Goal: Obtain resource: Obtain resource

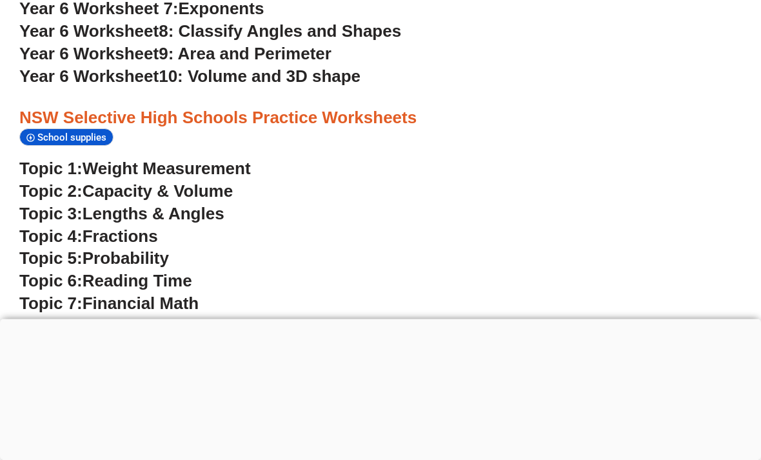
scroll to position [2963, 0]
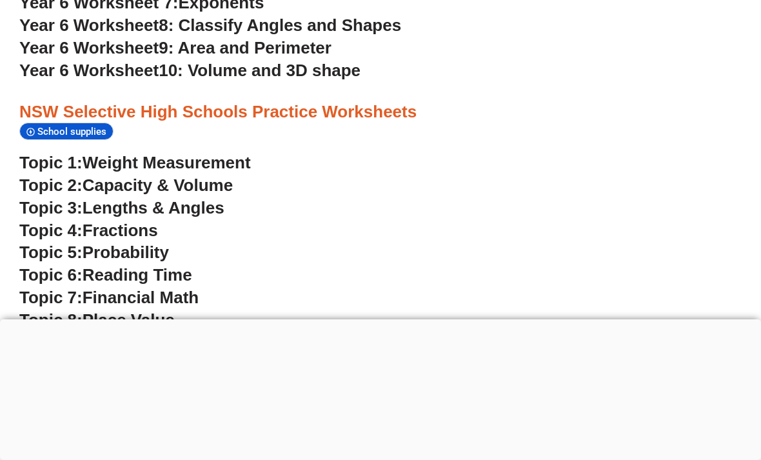
click at [391, 319] on div at bounding box center [380, 319] width 761 height 0
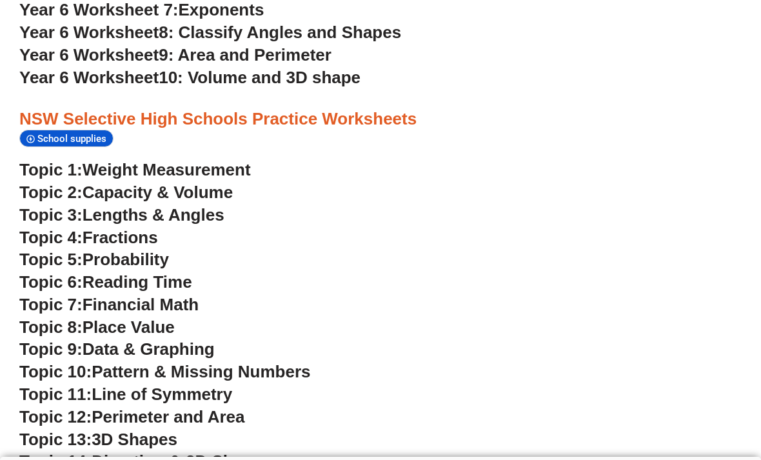
scroll to position [2961, 0]
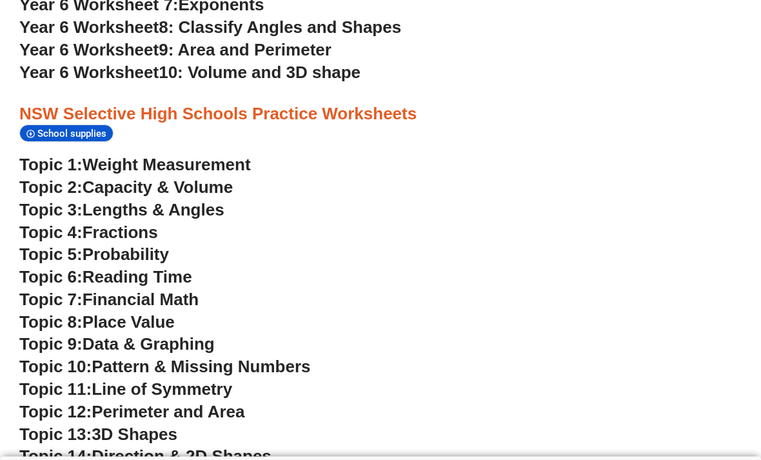
click at [132, 223] on span "Fractions" at bounding box center [120, 232] width 75 height 19
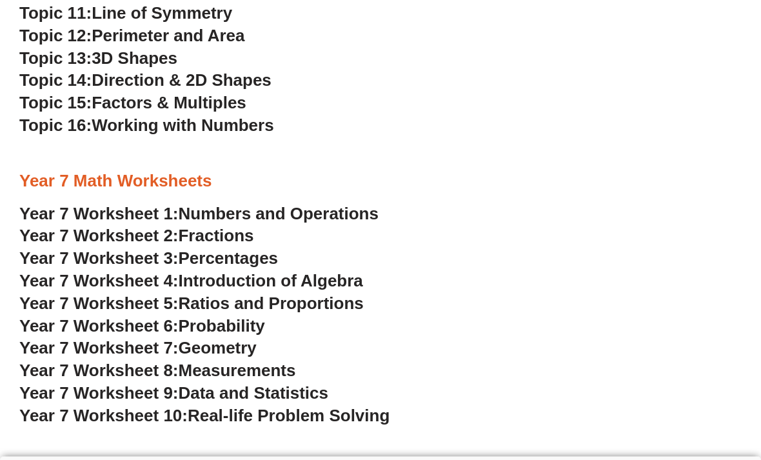
scroll to position [3340, 0]
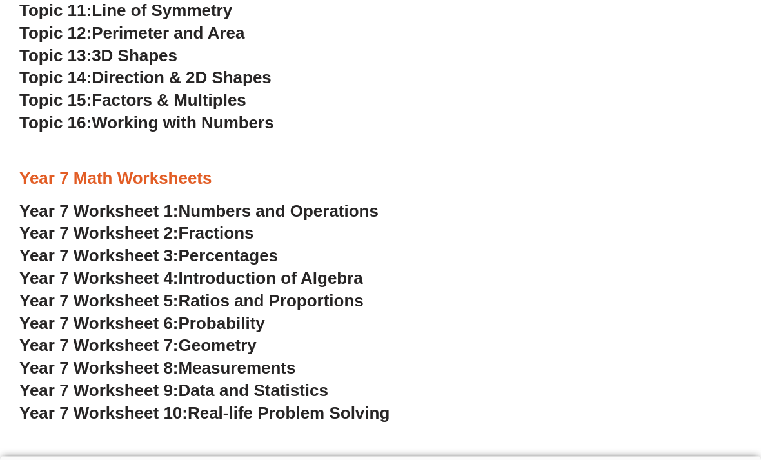
click at [310, 202] on span "Numbers and Operations" at bounding box center [279, 211] width 200 height 19
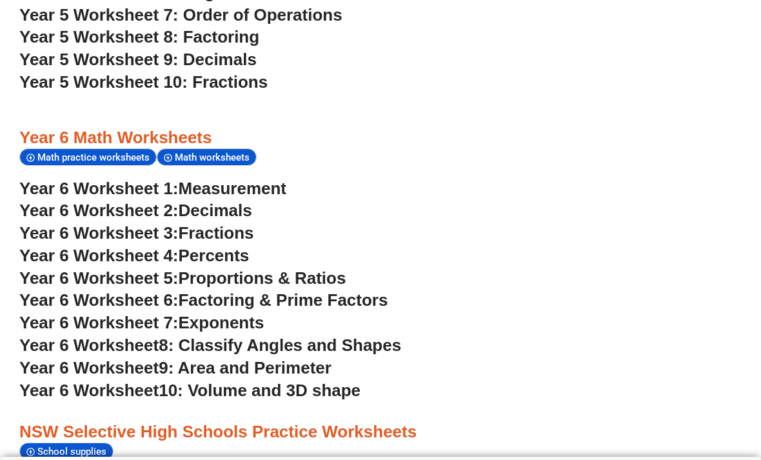
scroll to position [2648, 0]
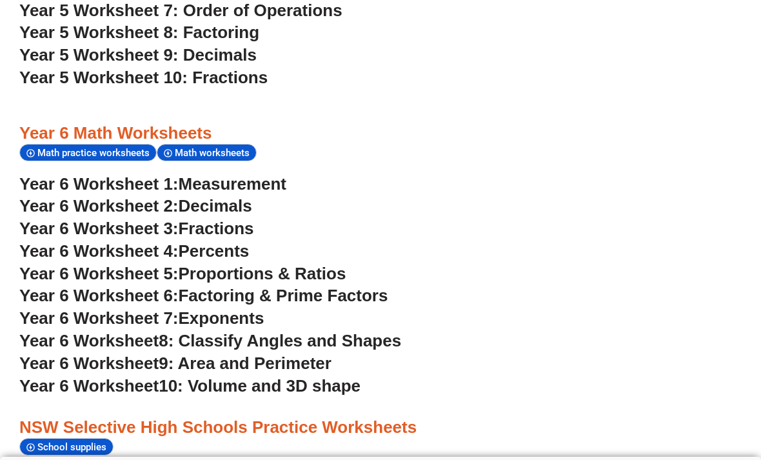
click at [272, 174] on span "Measurement" at bounding box center [233, 183] width 108 height 19
click at [112, 196] on span "Year 6 Worksheet 2:" at bounding box center [98, 205] width 159 height 19
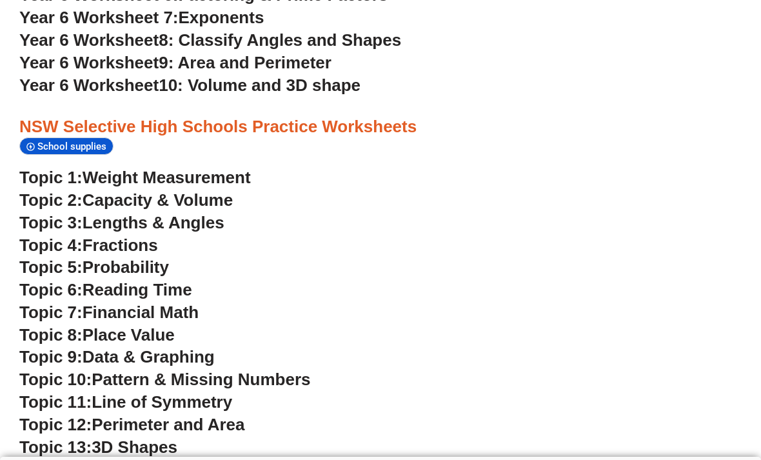
scroll to position [2949, 0]
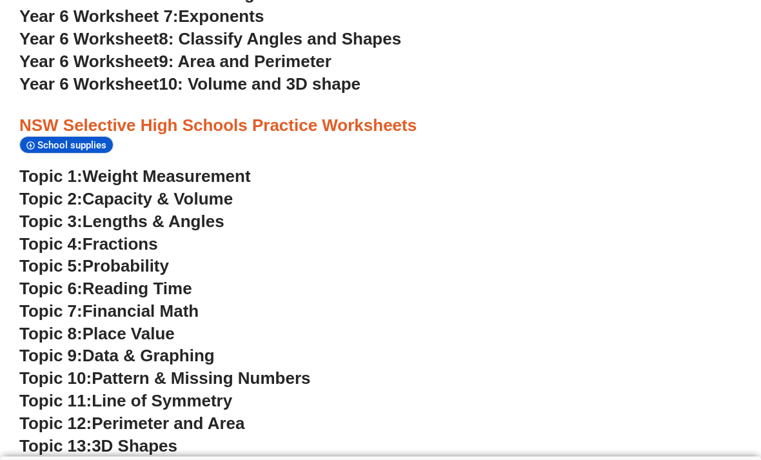
click at [133, 257] on span "Probability" at bounding box center [126, 266] width 86 height 19
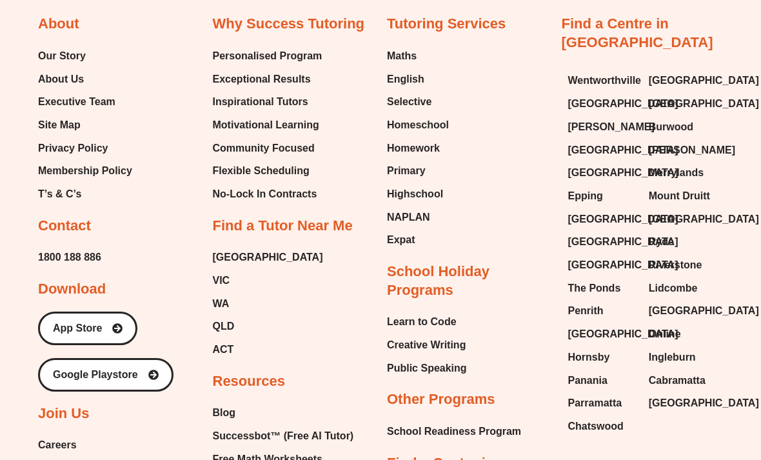
scroll to position [5172, 0]
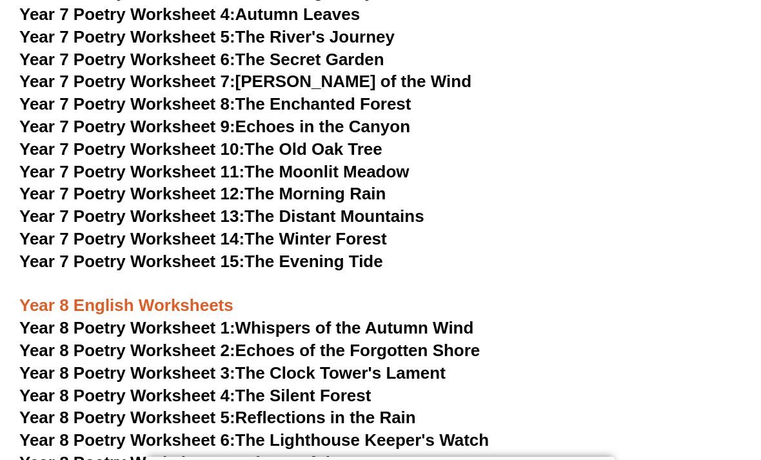
scroll to position [8269, 0]
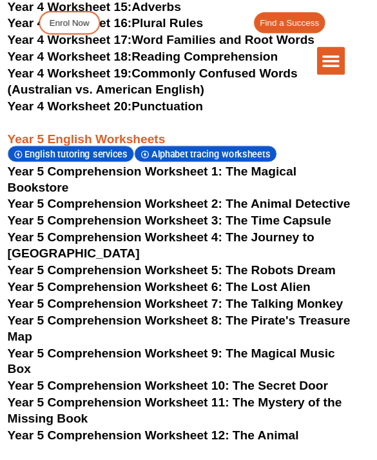
scroll to position [5823, 0]
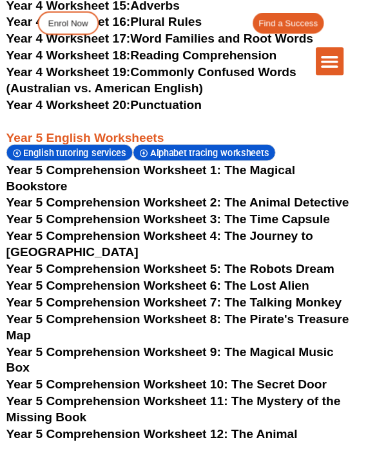
click at [92, 308] on span "Year 5 Comprehension Worksheet 7: The Talking Monkey" at bounding box center [181, 315] width 350 height 14
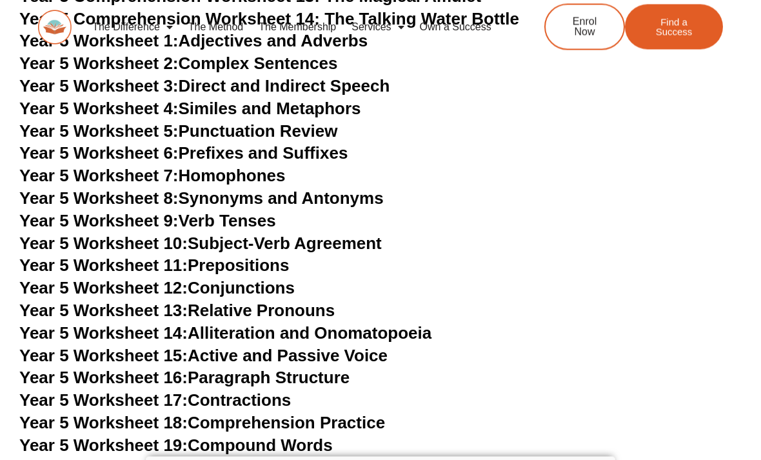
scroll to position [6514, 0]
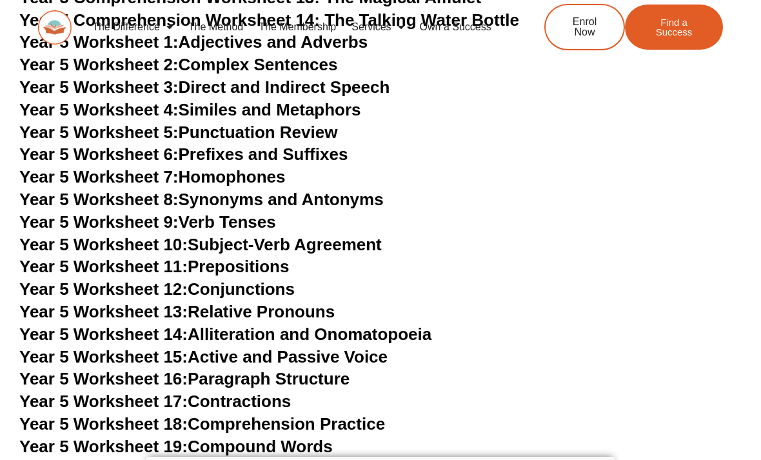
click at [295, 279] on link "Year 5 Worksheet 12: Conjunctions" at bounding box center [156, 288] width 275 height 19
click at [311, 302] on link "Year 5 Worksheet 13: Relative Pronouns" at bounding box center [177, 311] width 316 height 19
click at [368, 325] on link "Year 5 Worksheet 14: Alliteration and Onomatopoeia" at bounding box center [225, 334] width 412 height 19
click at [337, 347] on link "Year 5 Worksheet 15: Active and Passive Voice" at bounding box center [203, 356] width 368 height 19
click at [354, 347] on link "Year 5 Worksheet 15: Active and Passive Voice" at bounding box center [203, 356] width 368 height 19
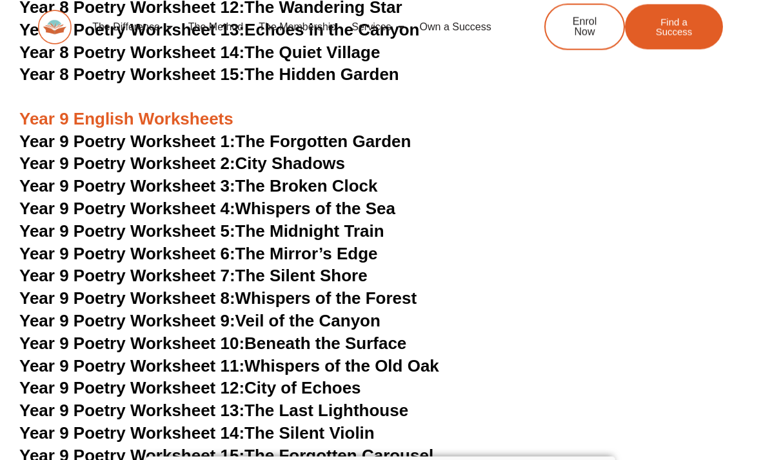
scroll to position [8786, 0]
